Goal: Register for event/course

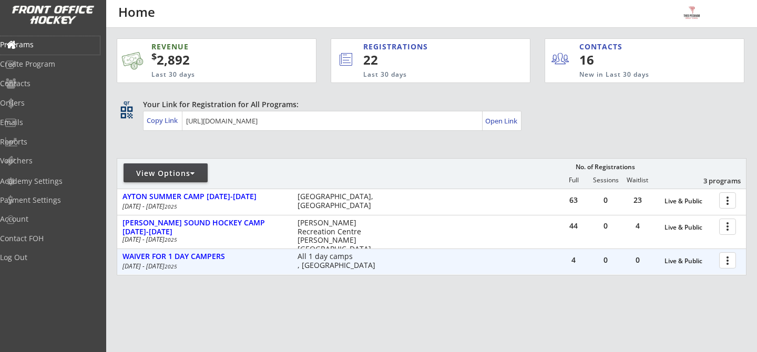
scroll to position [22, 0]
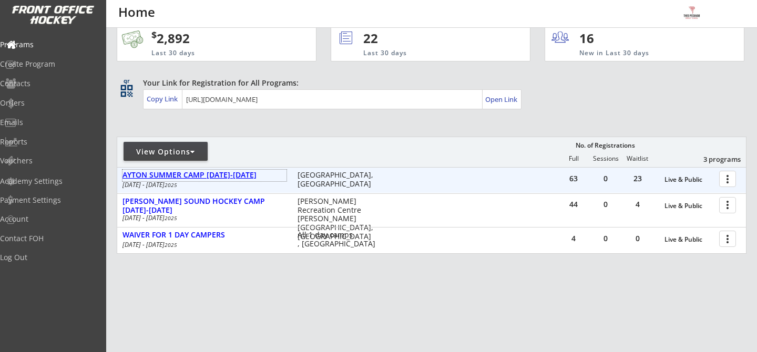
click at [233, 173] on div "AYTON SUMMER CAMP [DATE]-[DATE]" at bounding box center [204, 175] width 164 height 9
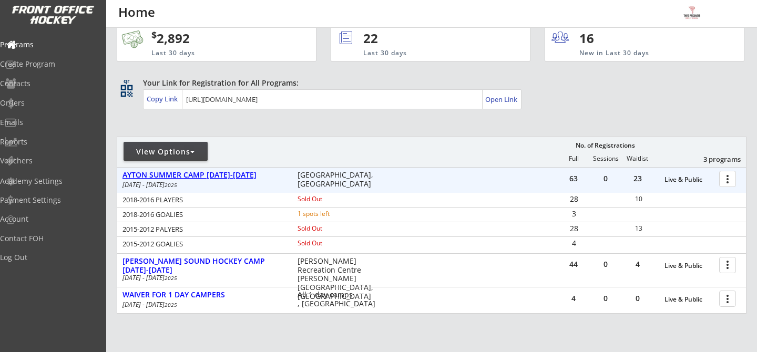
click at [255, 173] on div "AYTON SUMMER CAMP [DATE]-[DATE]" at bounding box center [204, 175] width 164 height 9
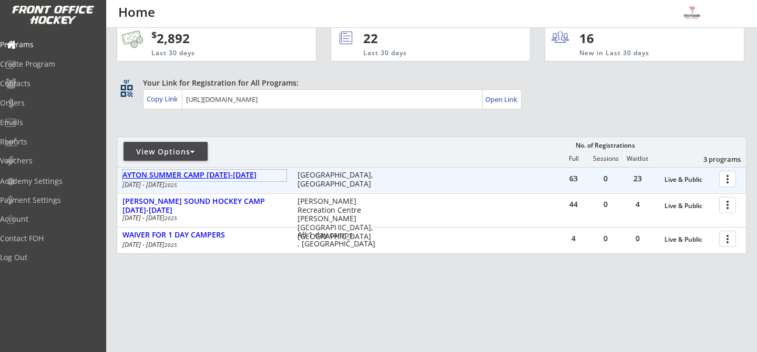
click at [255, 173] on div "AYTON SUMMER CAMP [DATE]-[DATE]" at bounding box center [204, 175] width 164 height 9
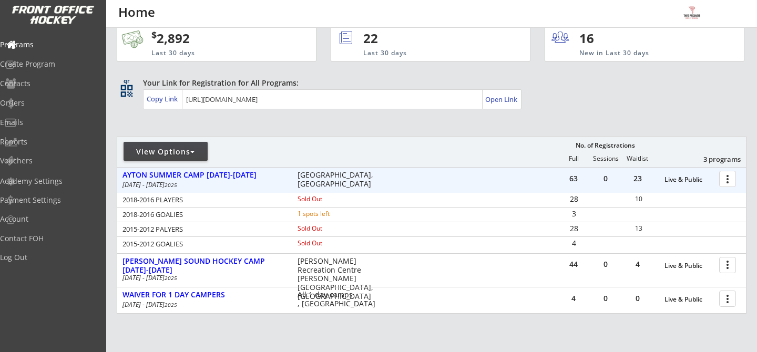
click at [728, 176] on div at bounding box center [729, 178] width 18 height 18
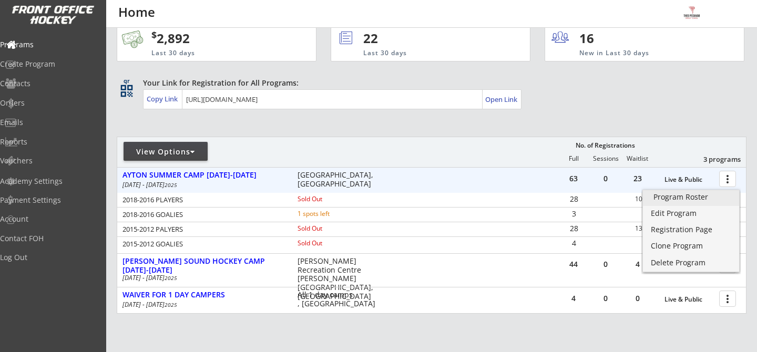
click at [716, 195] on div "Program Roster" at bounding box center [690, 196] width 75 height 7
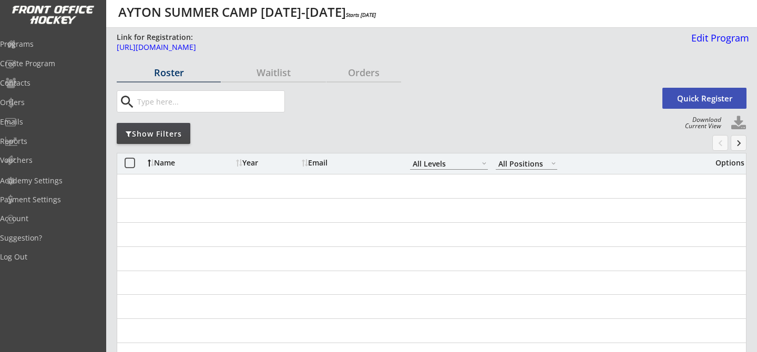
select select ""All Levels""
select select ""All Positions""
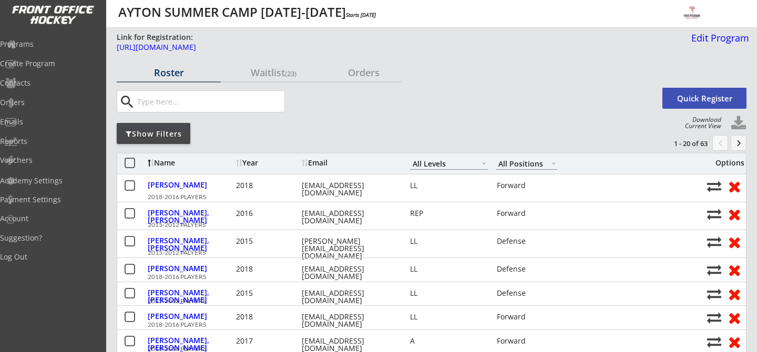
click at [159, 136] on div "Show Filters" at bounding box center [154, 134] width 74 height 11
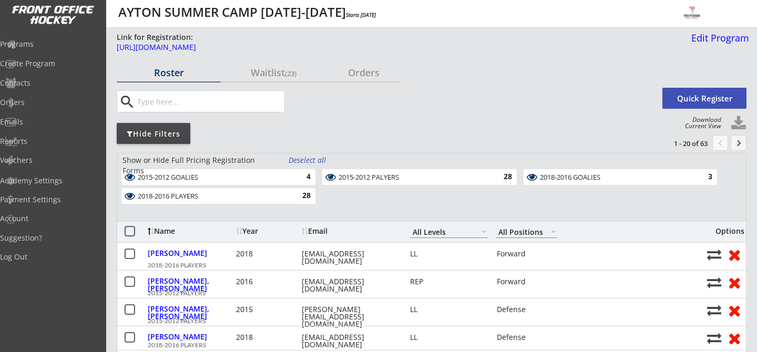
click at [274, 199] on div "2018-2016 PLAYERS" at bounding box center [212, 196] width 149 height 8
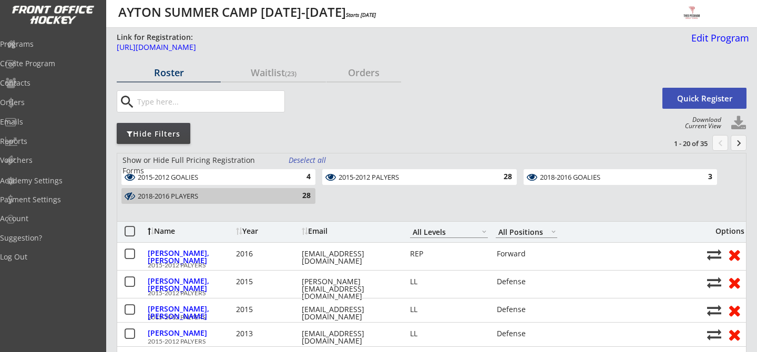
click at [500, 175] on div "28" at bounding box center [501, 177] width 21 height 11
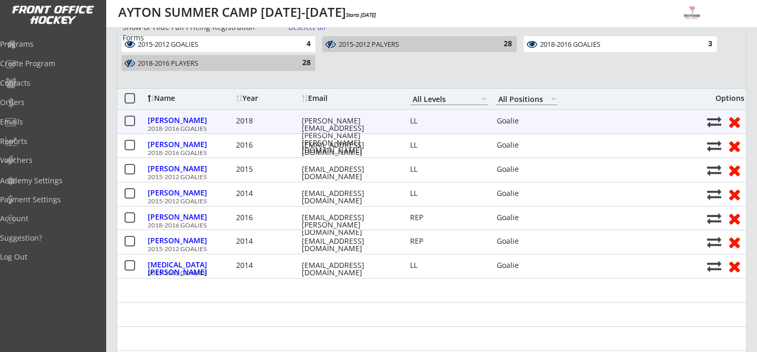
scroll to position [140, 0]
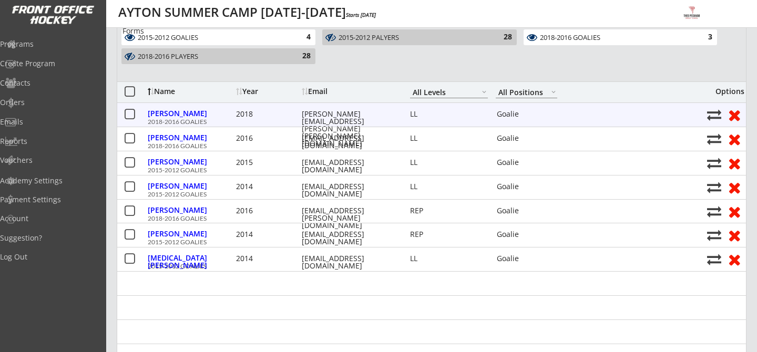
click at [443, 119] on div "[PERSON_NAME] 2018 [PERSON_NAME][EMAIL_ADDRESS][PERSON_NAME][PERSON_NAME][DOMAI…" at bounding box center [424, 115] width 553 height 14
click at [178, 110] on div "[PERSON_NAME]" at bounding box center [191, 113] width 86 height 7
select select ""Goalie""
select select ""LL""
select select ""YOUTH S""
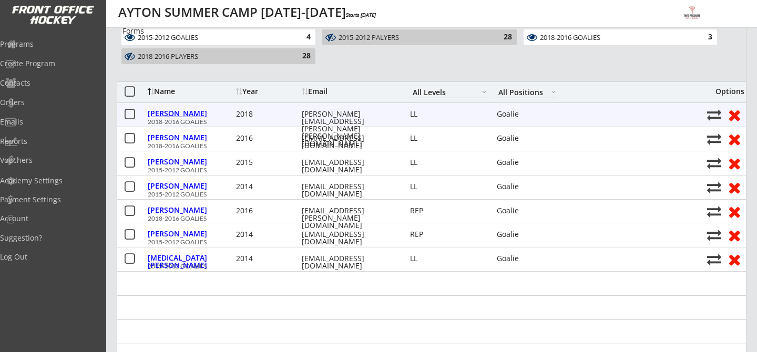
select select ""YOUTH S""
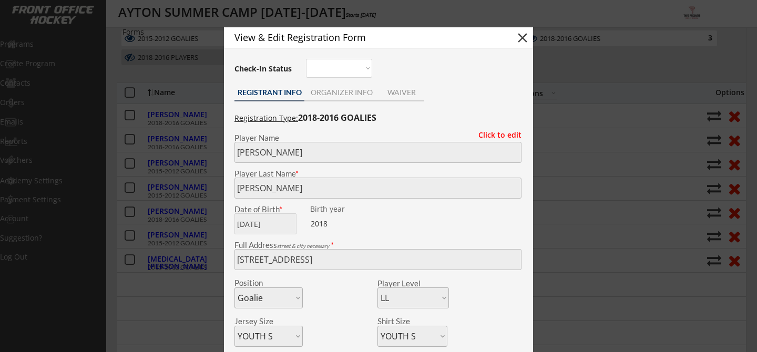
scroll to position [138, 0]
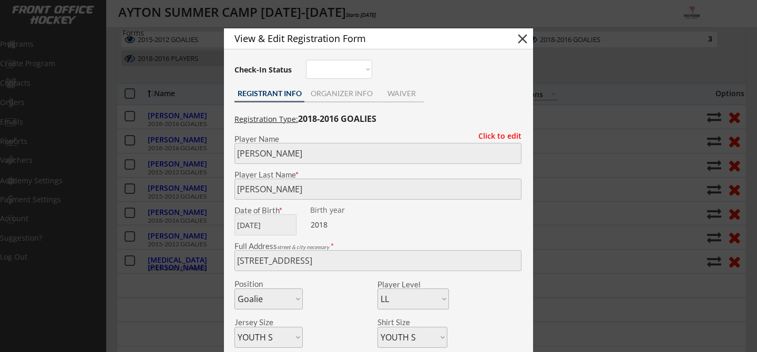
click at [520, 33] on button "close" at bounding box center [522, 39] width 16 height 16
select select ""PLACEHOLDER_1427118222253""
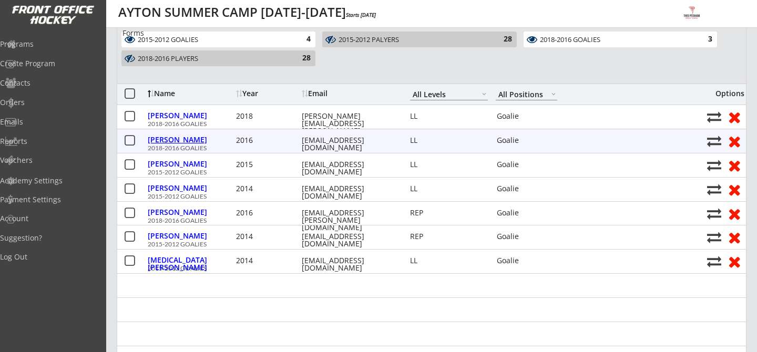
click at [181, 140] on div "[PERSON_NAME]" at bounding box center [191, 139] width 86 height 7
type input "[PERSON_NAME]"
type input "Dunlop"
type input "[STREET_ADDRESS]"
select select ""Goalie""
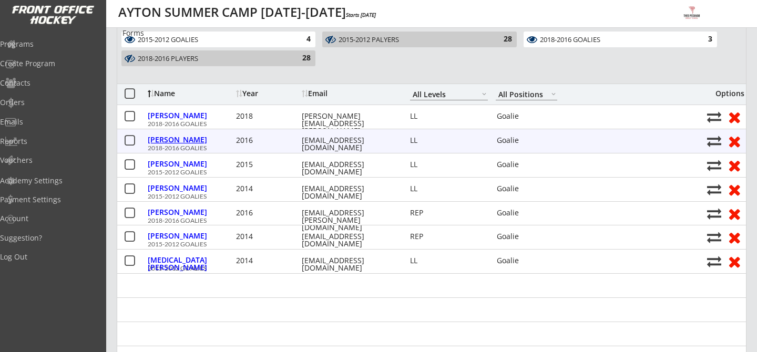
select select ""LL""
select select ""YOUTH L""
select select ""YOUTH M""
type input "Highly Allergic to making saves in last minute of period"
type input "[PERSON_NAME]"
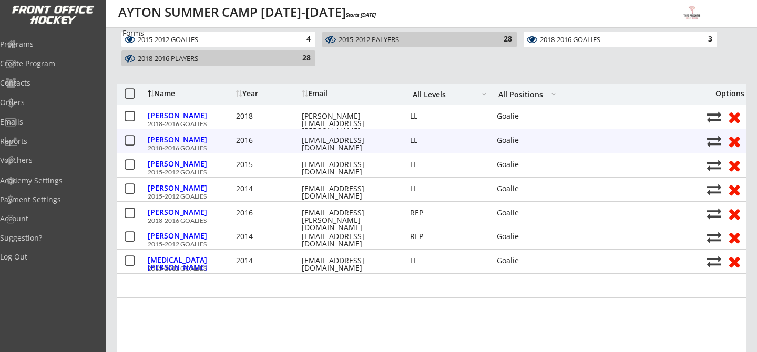
type input "[PHONE_NUMBER]"
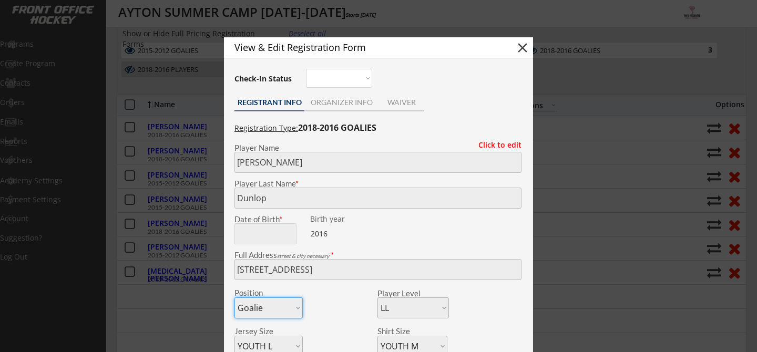
scroll to position [111, 0]
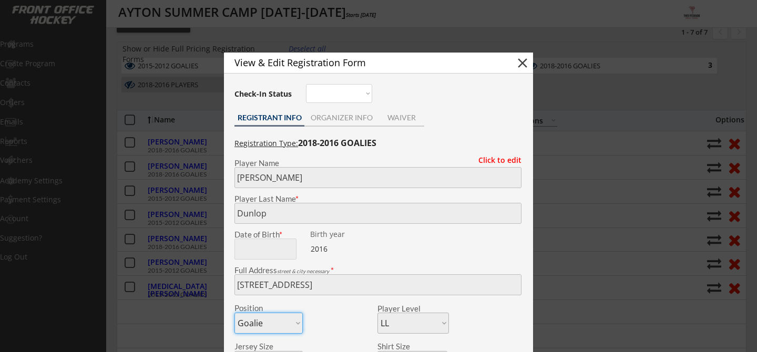
click at [521, 63] on button "close" at bounding box center [522, 63] width 16 height 16
select select ""PLACEHOLDER_1427118222253""
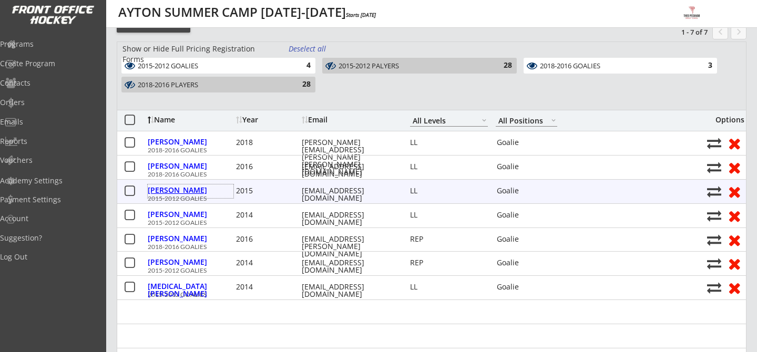
click at [183, 191] on div "[PERSON_NAME]" at bounding box center [191, 190] width 86 height 7
type input "[PERSON_NAME]"
type input "Jordan"
type input "[DATE]"
type input "[STREET_ADDRESS]"
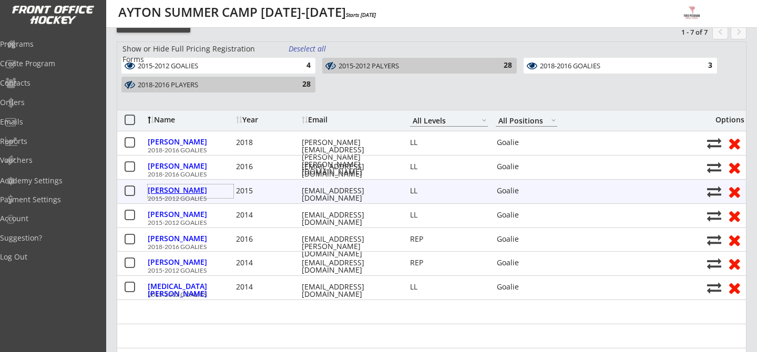
select select ""Goalie""
select select ""LL""
select select ""ADULT M""
select select ""YOUTH XL""
type input "[PERSON_NAME]"
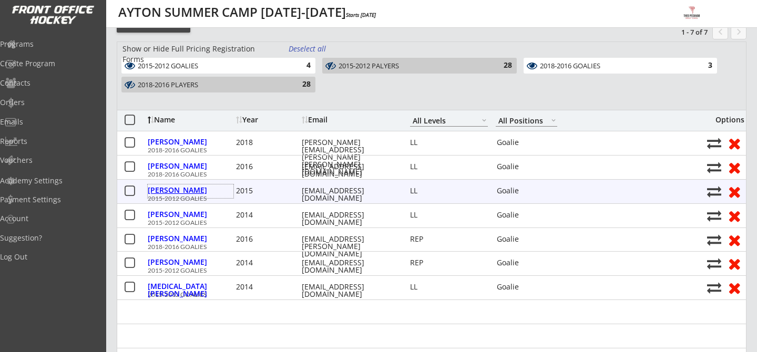
type input "[PHONE_NUMBER]"
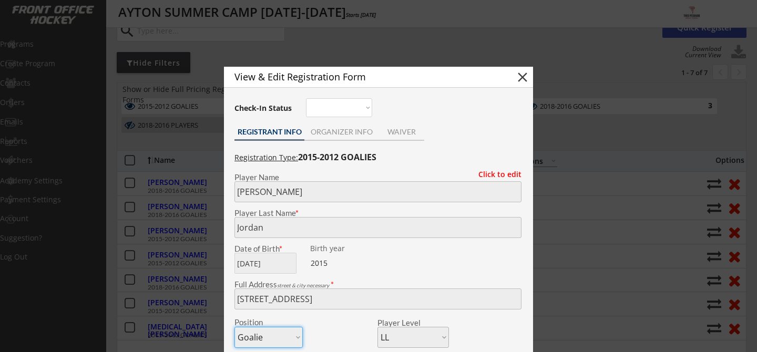
scroll to position [66, 0]
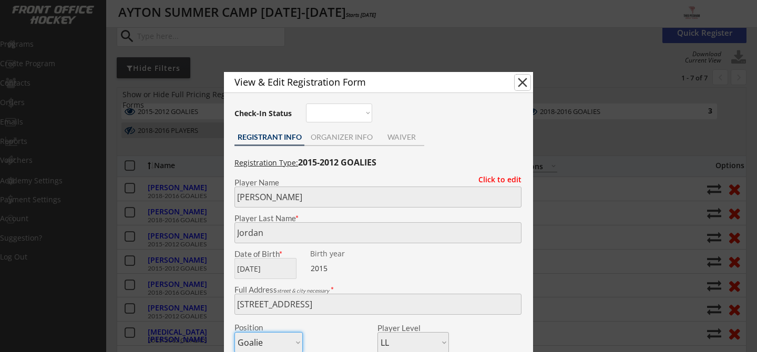
click at [522, 84] on button "close" at bounding box center [522, 83] width 16 height 16
select select ""PLACEHOLDER_1427118222253""
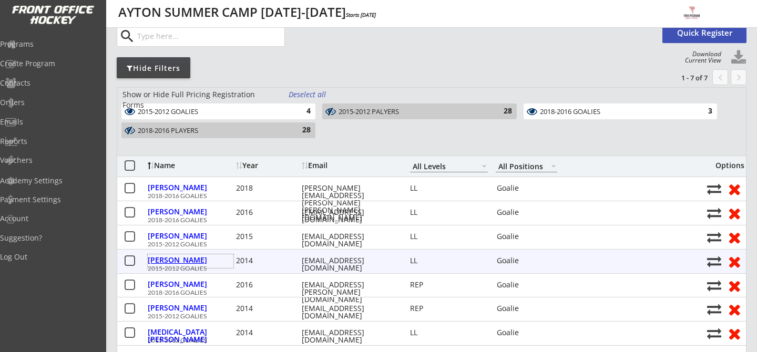
click at [191, 263] on div "[PERSON_NAME]" at bounding box center [191, 259] width 86 height 7
type input "[PERSON_NAME]"
type input "[DATE]"
type input "[STREET_ADDRESS]"
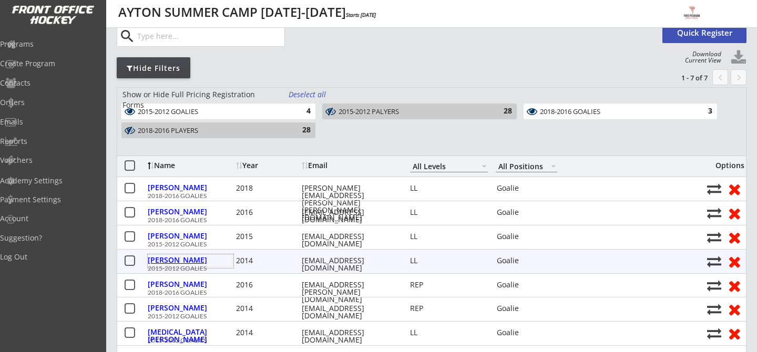
select select ""Goalie""
select select ""LL""
select select ""YOUTH XL""
select select ""YOUTH L""
type input "[PERSON_NAME]"
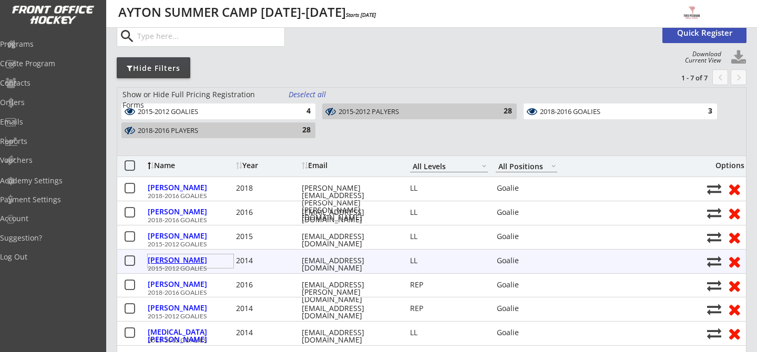
type input "[PHONE_NUMBER]"
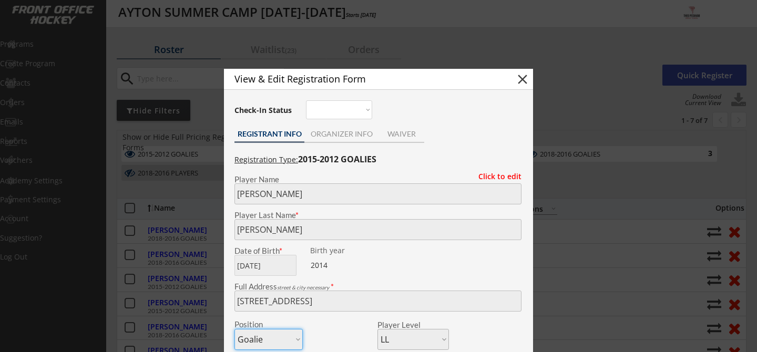
scroll to position [0, 0]
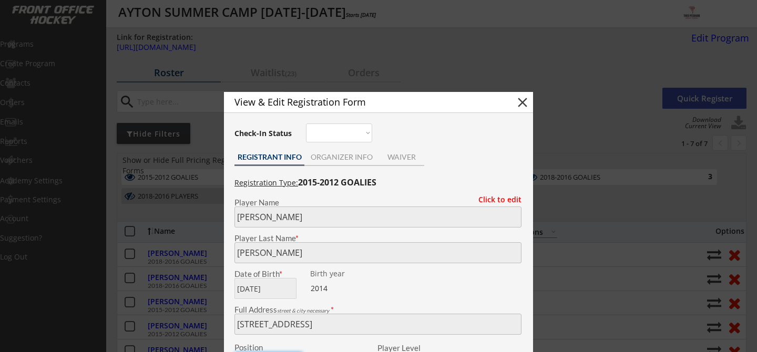
click at [523, 98] on button "close" at bounding box center [522, 103] width 16 height 16
select select ""PLACEHOLDER_1427118222253""
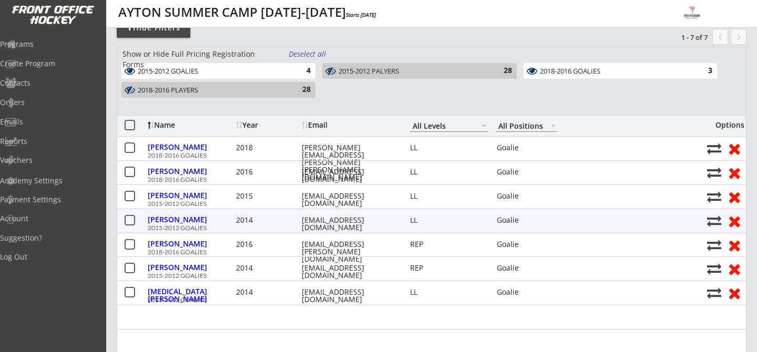
scroll to position [110, 0]
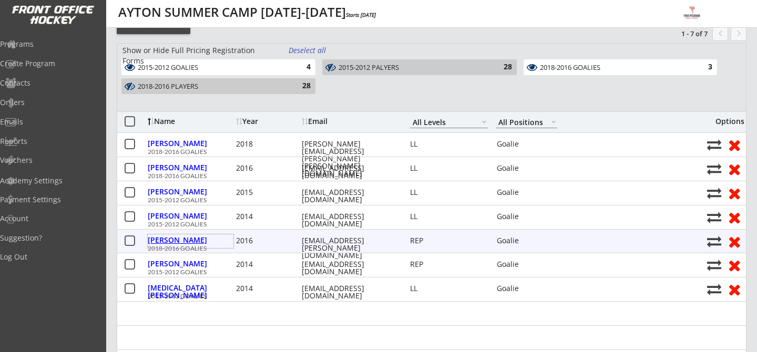
click at [167, 240] on div "[PERSON_NAME]" at bounding box center [191, 239] width 86 height 7
type input "Calen"
type input "[PERSON_NAME]"
type input "[DATE]"
type input "[STREET_ADDRESS]"
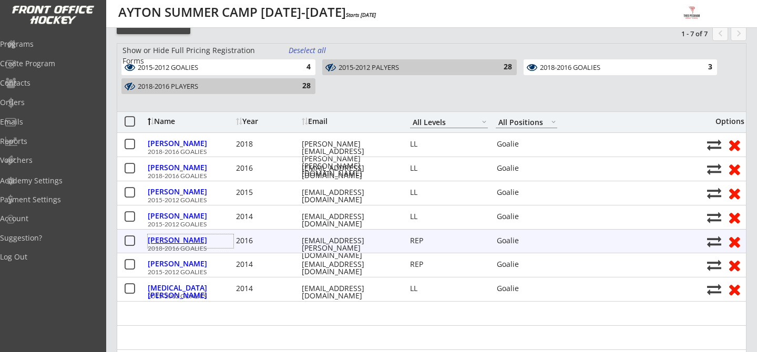
select select ""Goalie""
select select ""REP""
select select ""YOUTH XL""
select select ""YOUTH M""
type input "[MEDICAL_DATA] and [MEDICAL_DATA] Allergy"
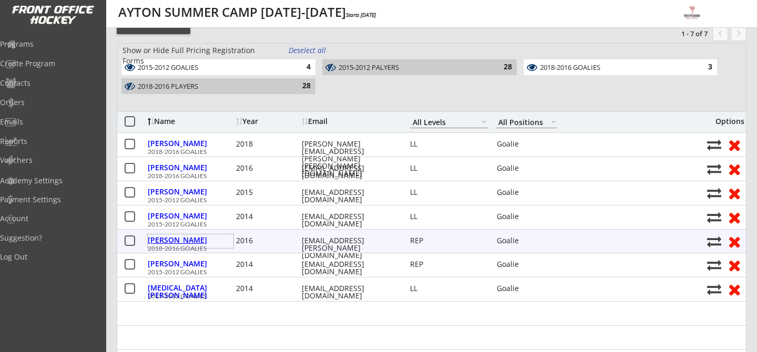
type input "[PERSON_NAME]"
type input "[PHONE_NUMBER]"
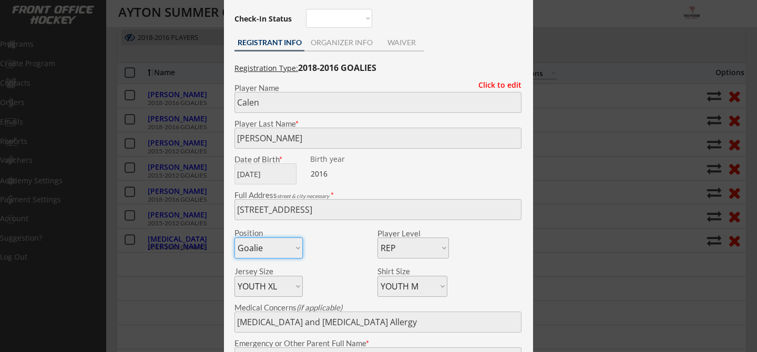
scroll to position [124, 0]
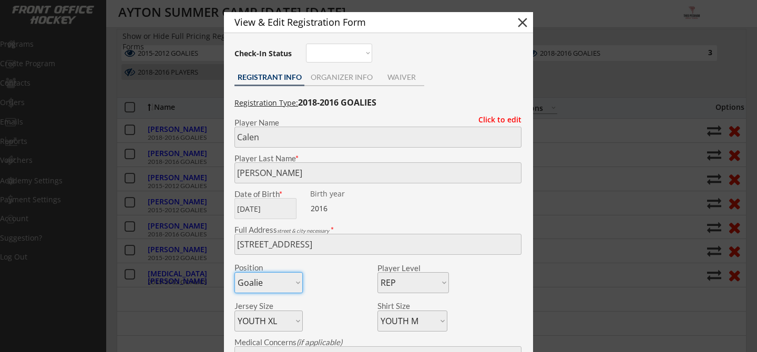
click at [522, 22] on button "close" at bounding box center [522, 23] width 16 height 16
select select ""PLACEHOLDER_1427118222253""
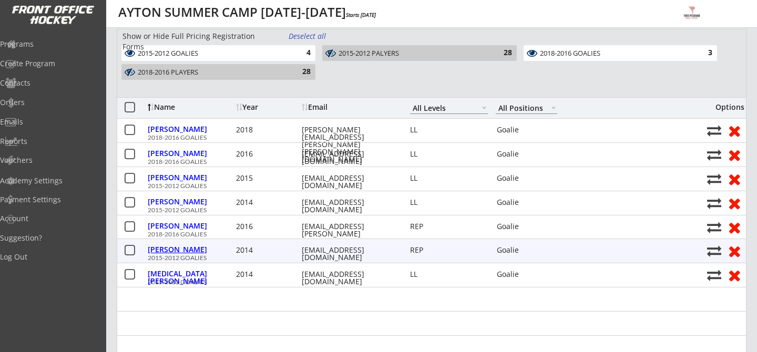
click at [181, 246] on div "[PERSON_NAME]" at bounding box center [191, 249] width 86 height 7
type input "[PERSON_NAME]"
type input "[DATE]"
type input "[STREET_ADDRESS]"
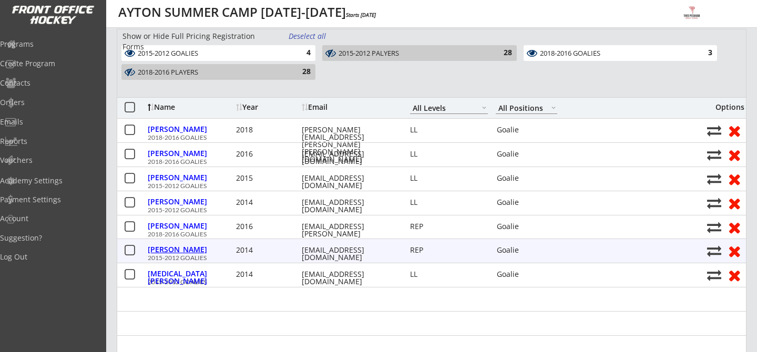
select select ""Goalie""
select select ""REP""
select select ""ADULT M""
type input "Wasp stings has [MEDICAL_DATA] and puffer for [MEDICAL_DATA]"
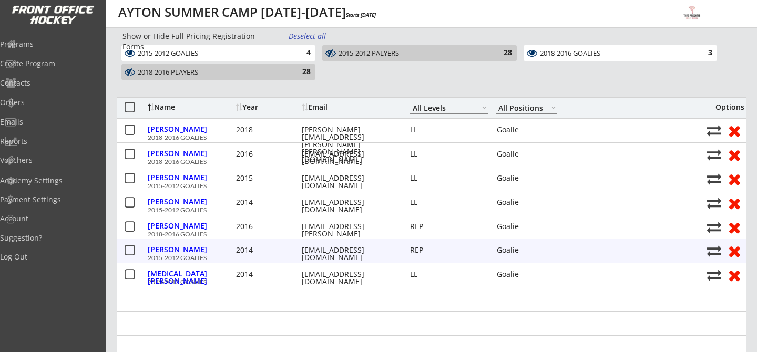
type input "[PERSON_NAME]"
type input "[PHONE_NUMBER]"
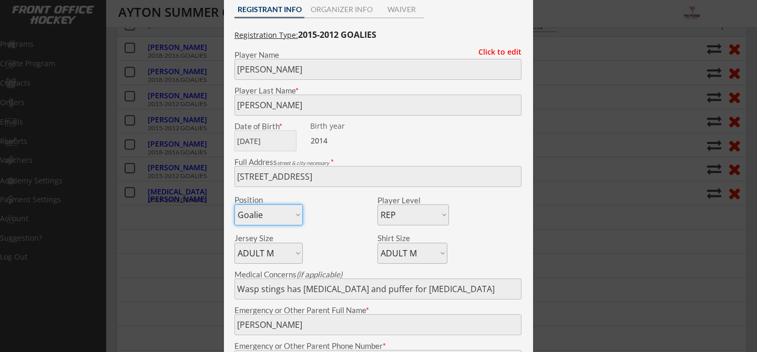
scroll to position [88, 0]
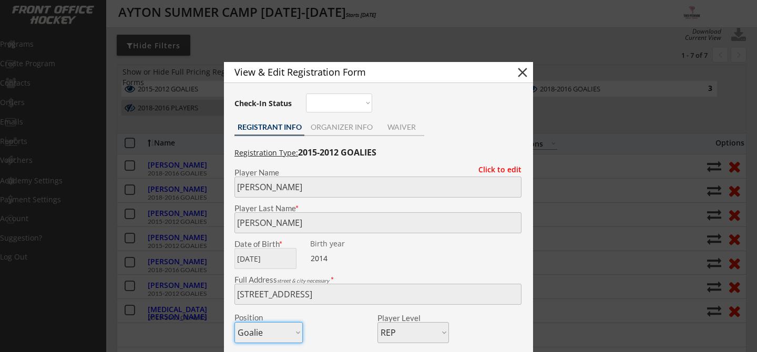
click at [518, 74] on button "close" at bounding box center [522, 73] width 16 height 16
select select ""PLACEHOLDER_1427118222253""
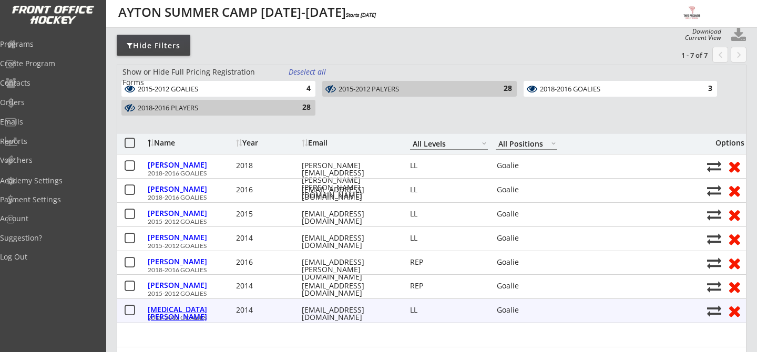
click at [187, 306] on div "[MEDICAL_DATA][PERSON_NAME]" at bounding box center [191, 313] width 86 height 15
type input "[PERSON_NAME]"
type input "[DATE]"
type input "[STREET_ADDRESS][PERSON_NAME]"
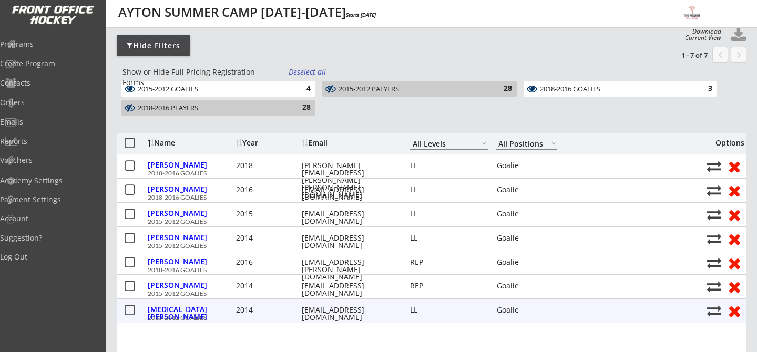
select select ""Goalie""
select select ""LL""
select select ""ADULT M""
select select ""YOUTH XL""
type input "[PERSON_NAME][MEDICAL_DATA]"
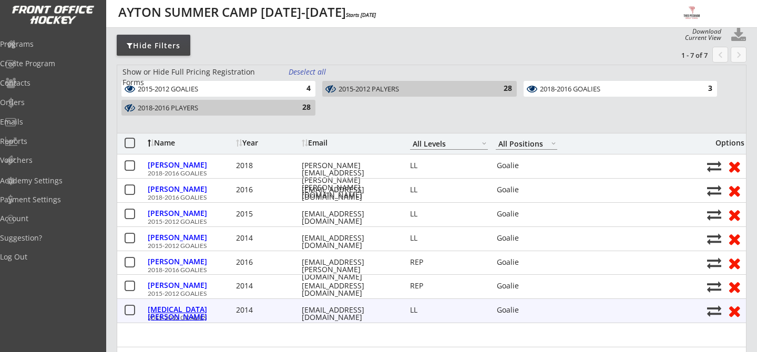
type input "[PHONE_NUMBER]"
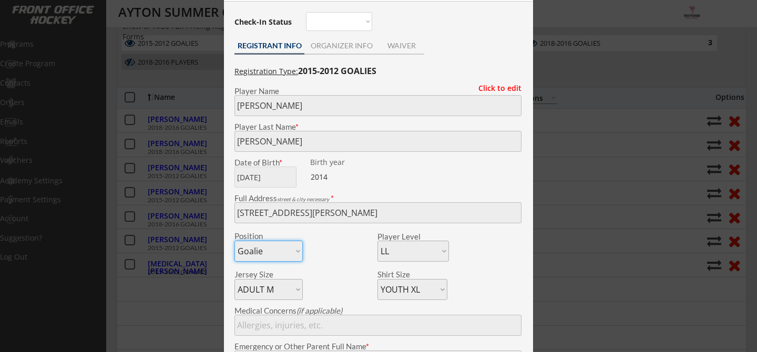
scroll to position [27, 0]
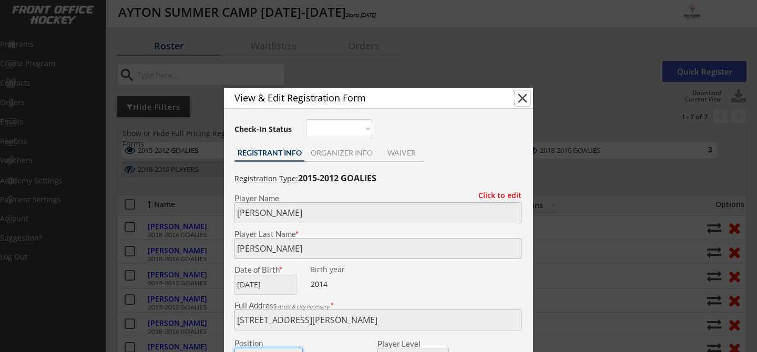
click at [520, 98] on button "close" at bounding box center [522, 98] width 16 height 16
select select ""PLACEHOLDER_1427118222253""
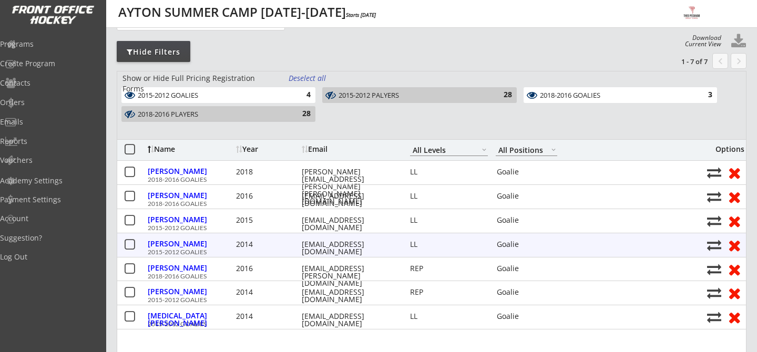
scroll to position [85, 0]
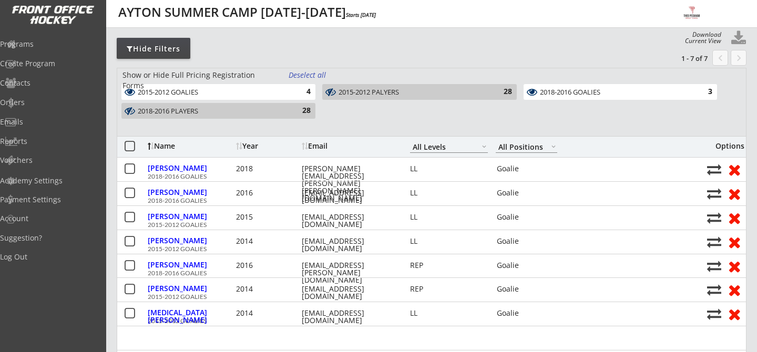
click at [251, 114] on div "2018-2016 PLAYERS" at bounding box center [212, 111] width 149 height 8
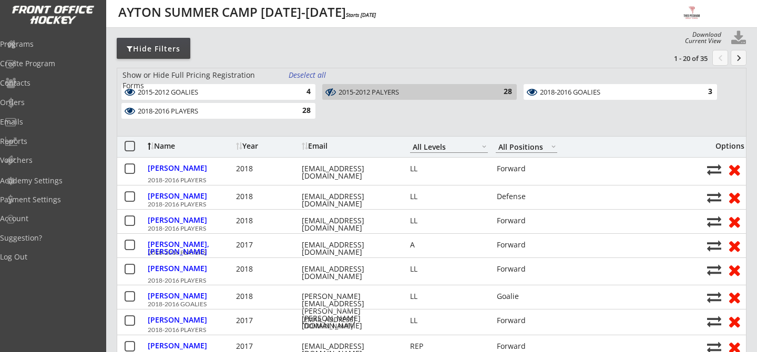
click at [410, 93] on div "2015-2012 PALYERS" at bounding box center [412, 92] width 149 height 8
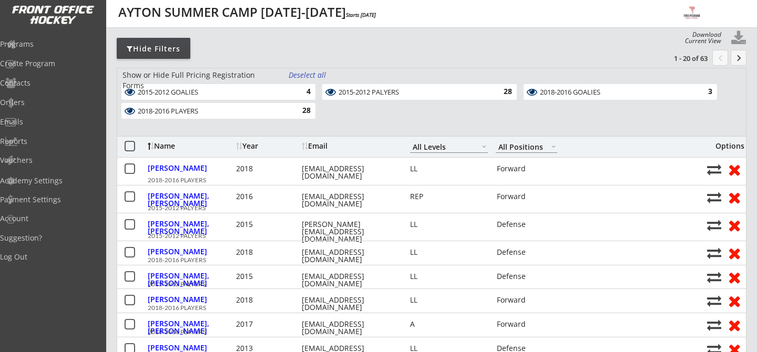
click at [276, 116] on div "2018-2016 PLAYERS" at bounding box center [212, 112] width 149 height 10
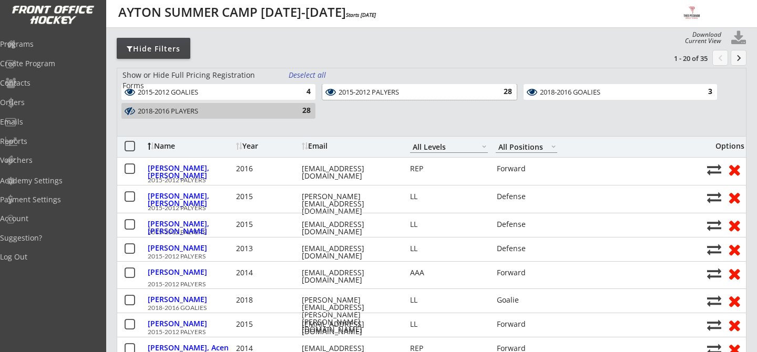
click at [385, 91] on div "2015-2012 PALYERS" at bounding box center [412, 92] width 149 height 8
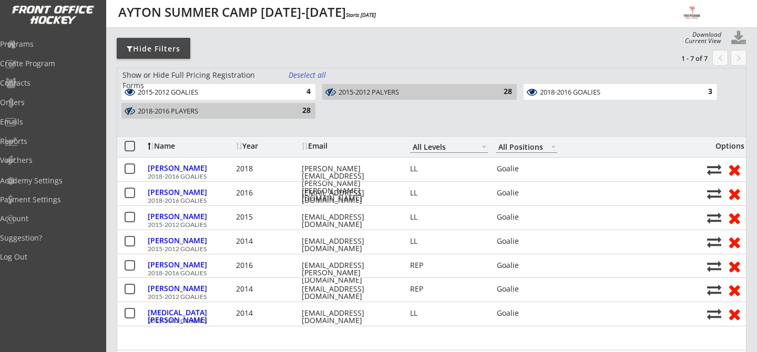
click at [737, 34] on button at bounding box center [738, 38] width 16 height 16
select select ""Player Info""
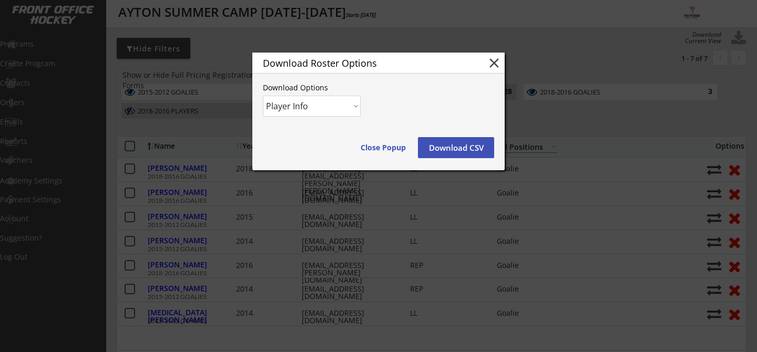
click at [481, 151] on button "Download CSV" at bounding box center [456, 147] width 76 height 21
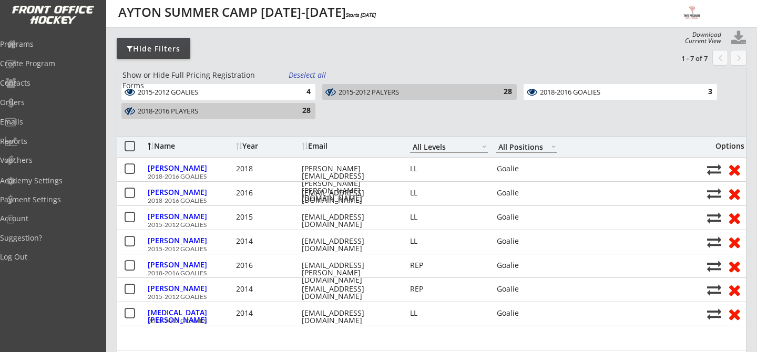
click at [307, 111] on div "28" at bounding box center [300, 111] width 21 height 11
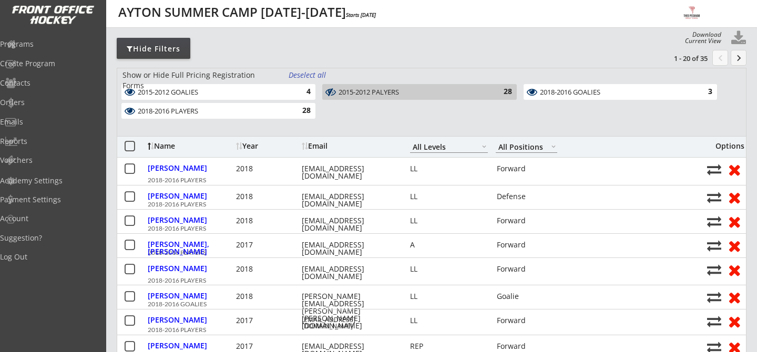
click at [385, 92] on div "2015-2012 PALYERS" at bounding box center [412, 92] width 149 height 8
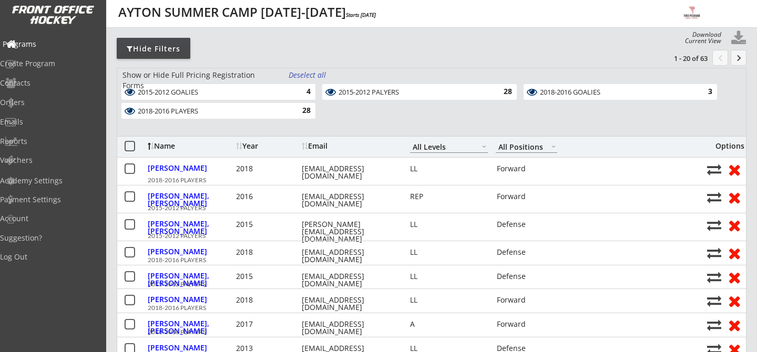
click at [60, 36] on div "Programs" at bounding box center [50, 45] width 100 height 18
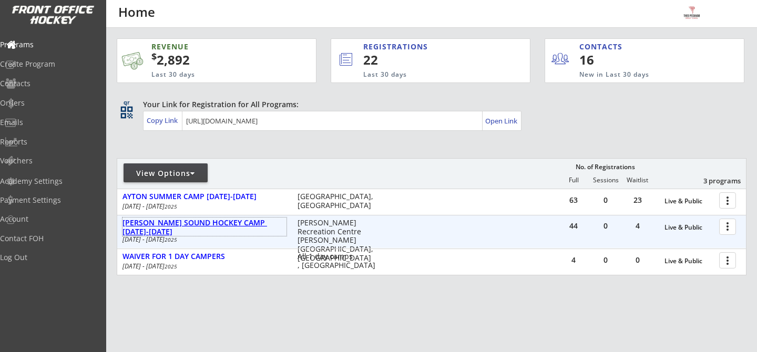
click at [243, 224] on div "[PERSON_NAME] SOUND HOCKEY CAMP [DATE]-[DATE]" at bounding box center [204, 228] width 164 height 18
